Goal: Task Accomplishment & Management: Manage account settings

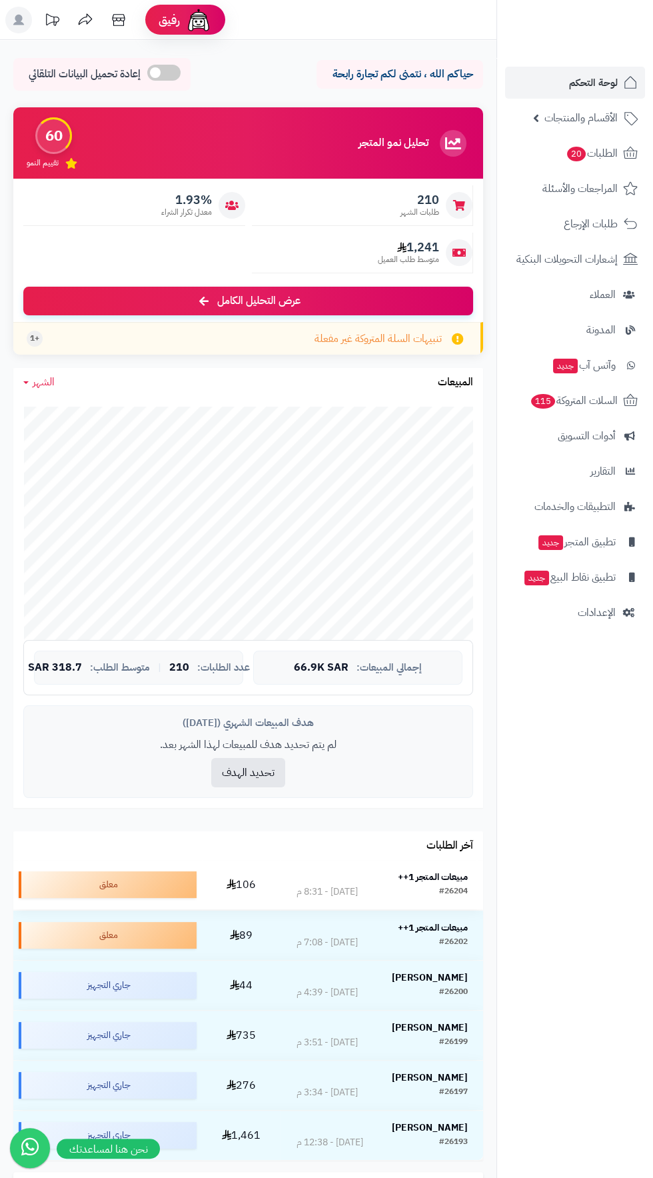
click at [443, 877] on strong "مبيعات المتجر 1++" at bounding box center [433, 877] width 70 height 14
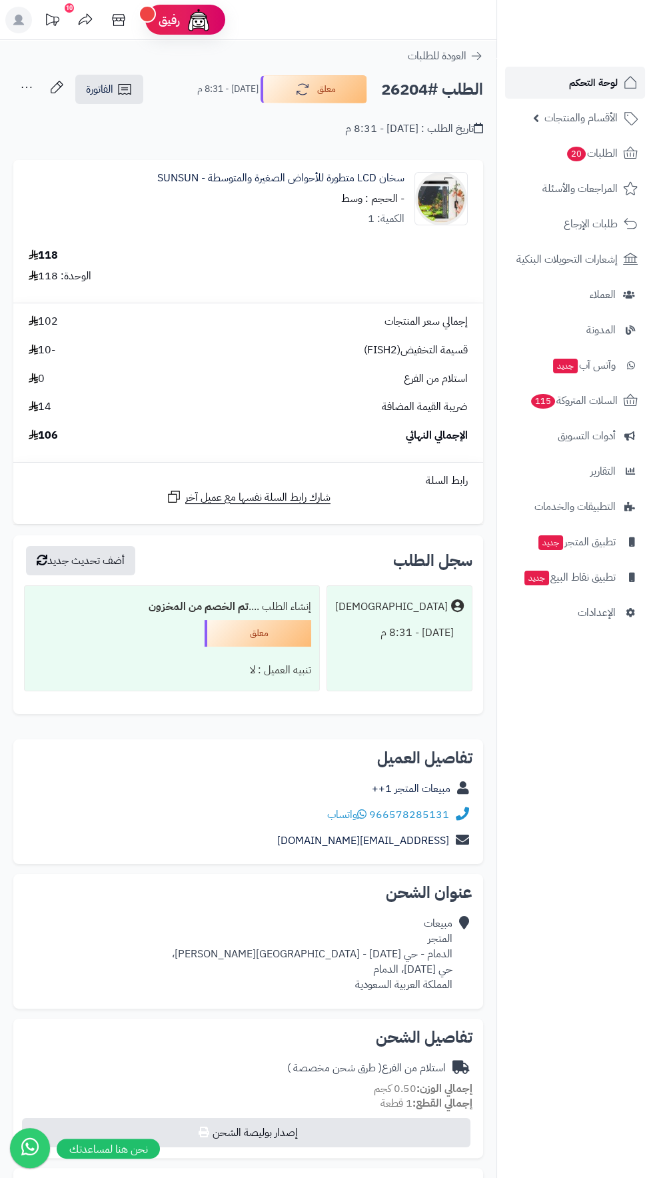
click at [577, 83] on span "لوحة التحكم" at bounding box center [593, 82] width 49 height 19
